Goal: Transaction & Acquisition: Book appointment/travel/reservation

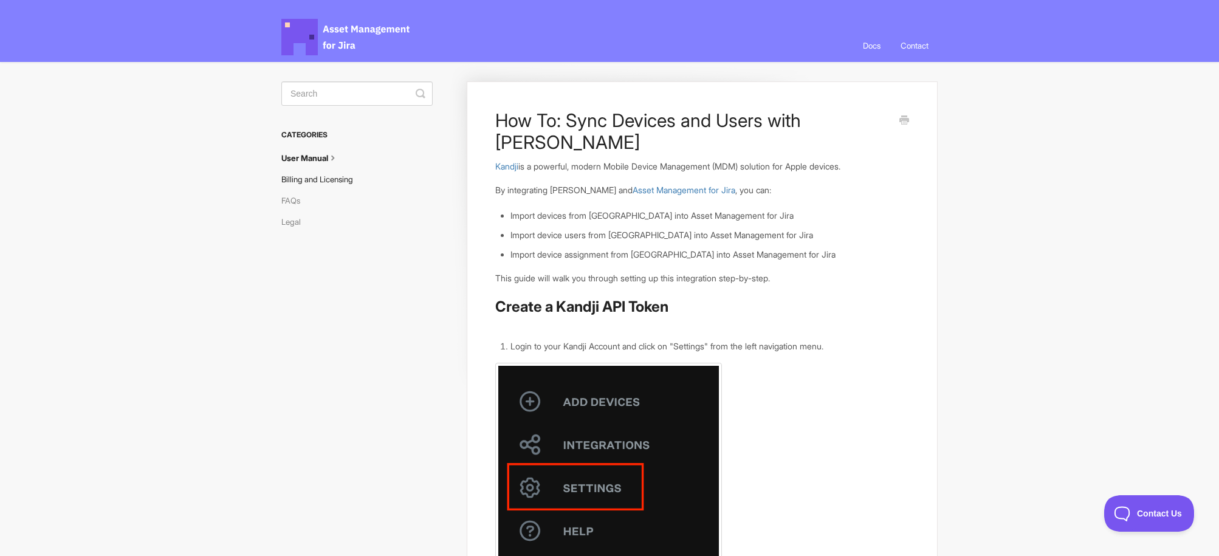
click at [340, 177] on link "Billing and Licensing" at bounding box center [321, 179] width 81 height 19
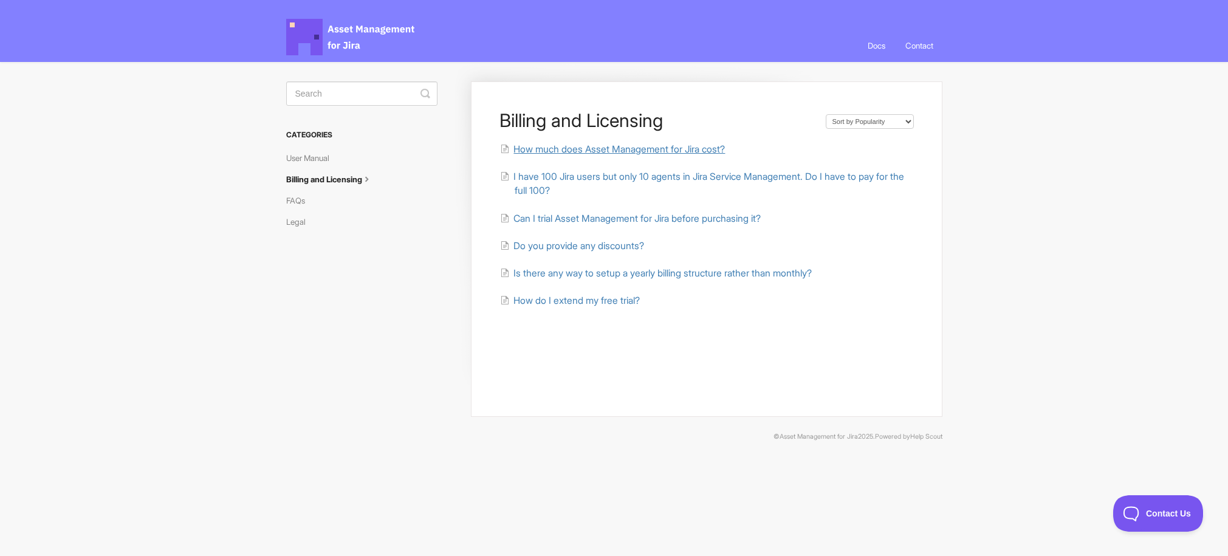
click at [604, 150] on span "How much does Asset Management for Jira cost?" at bounding box center [620, 149] width 212 height 12
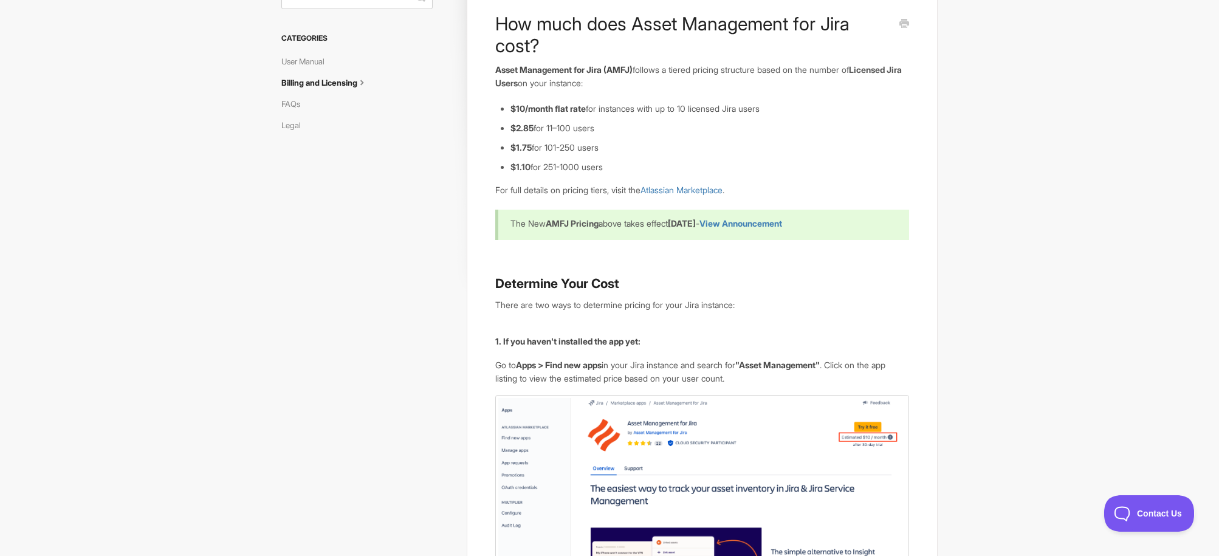
scroll to position [32, 0]
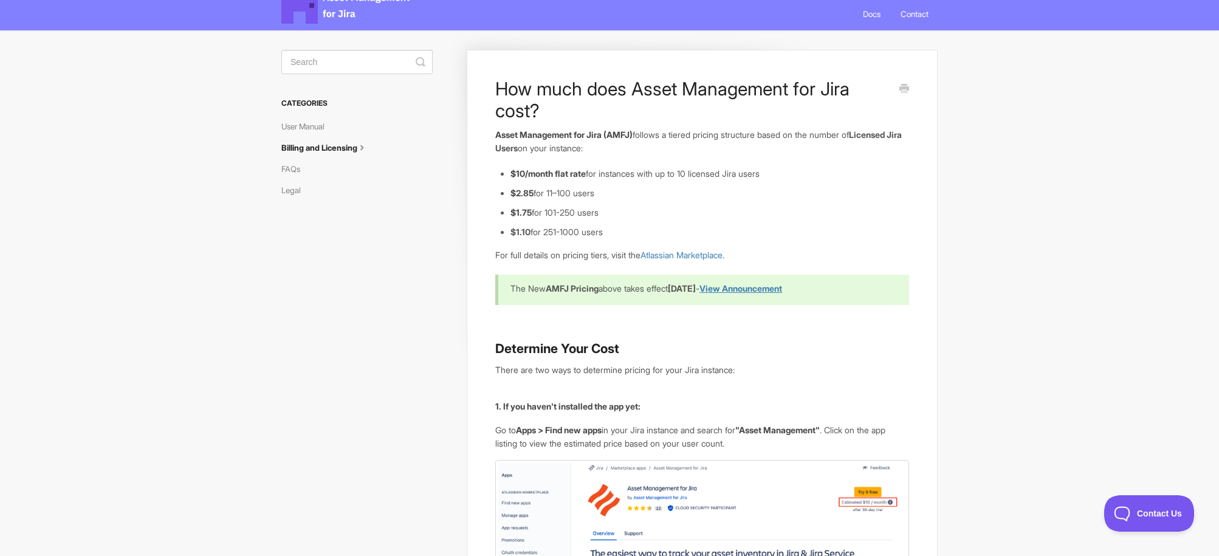
click at [782, 289] on b "View Announcement" at bounding box center [741, 288] width 83 height 10
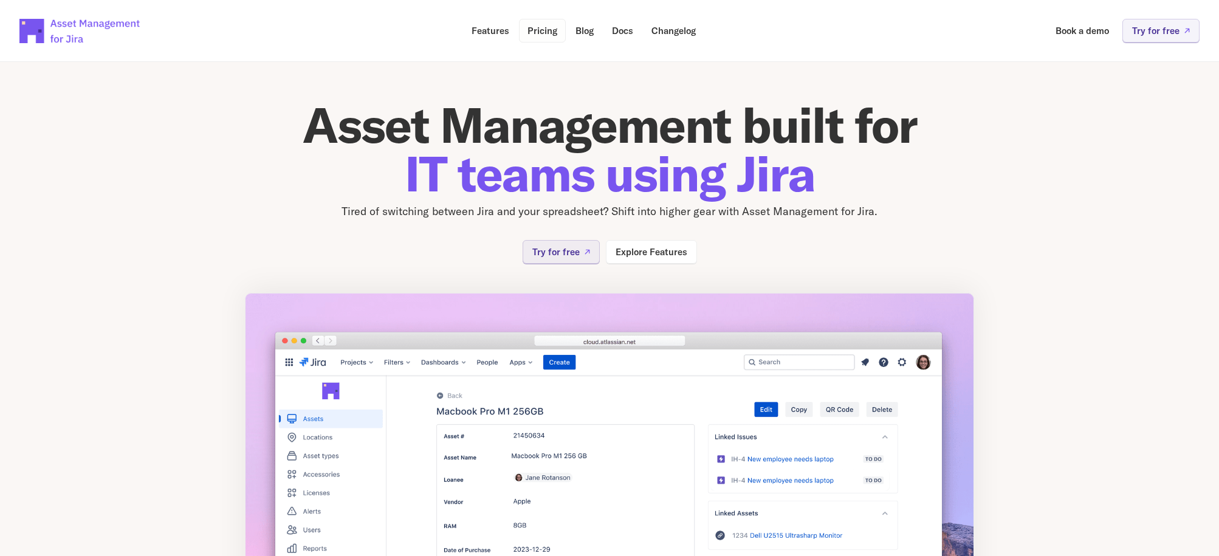
click at [532, 28] on p "Pricing" at bounding box center [543, 30] width 30 height 9
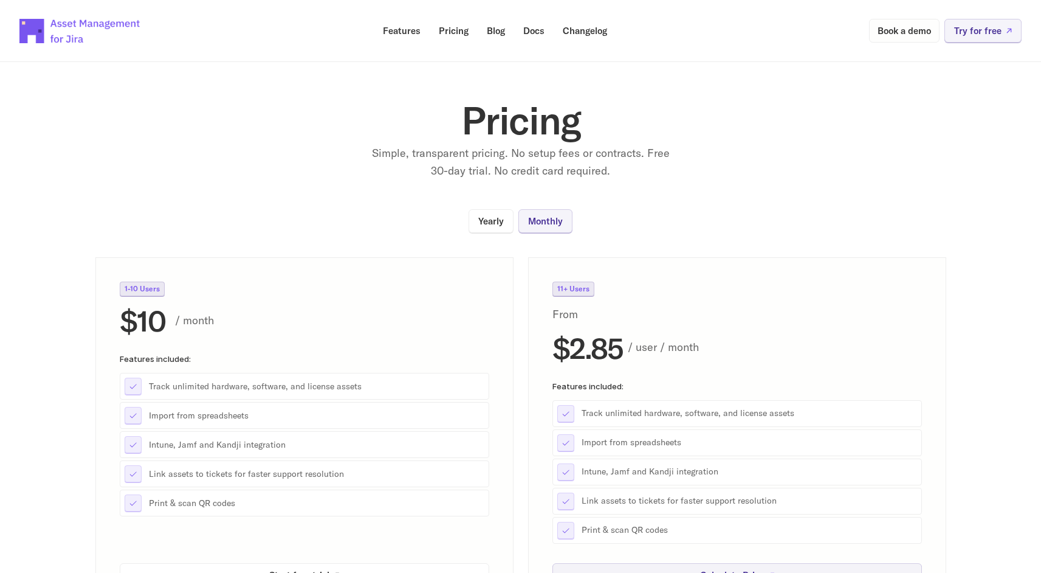
click at [903, 31] on p "Book a demo" at bounding box center [904, 30] width 53 height 9
